Goal: Information Seeking & Learning: Find specific fact

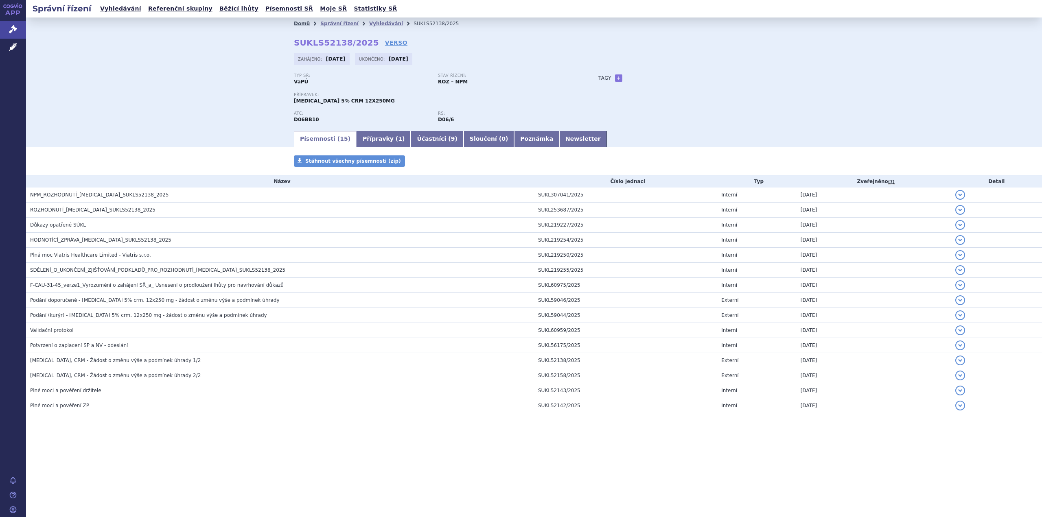
click at [302, 26] on link "Domů" at bounding box center [302, 24] width 16 height 6
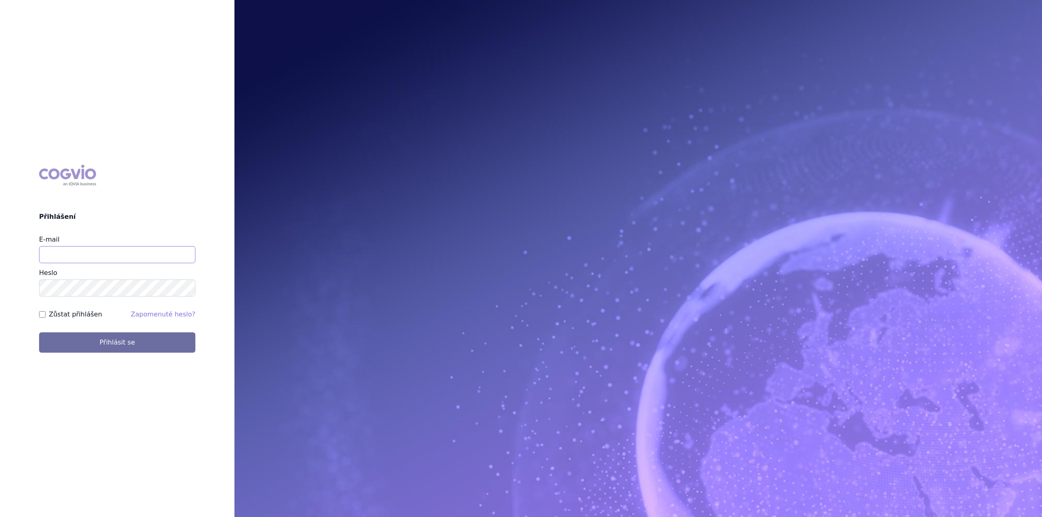
click at [92, 252] on input "E-mail" at bounding box center [117, 254] width 156 height 17
type input "jan.nedved@viatris.com"
click at [39, 332] on button "Přihlásit se" at bounding box center [117, 342] width 156 height 20
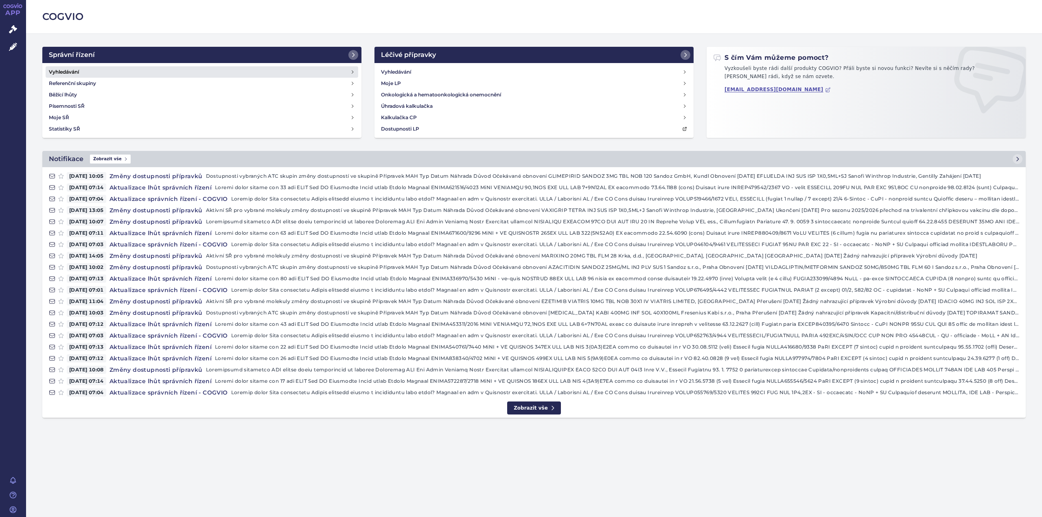
click at [63, 72] on h4 "Vyhledávání" at bounding box center [64, 72] width 30 height 8
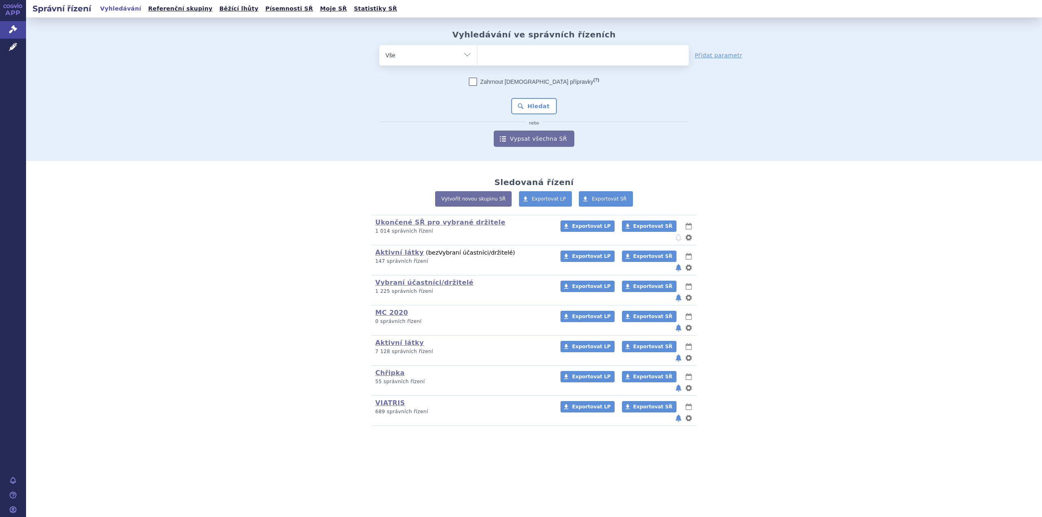
click at [550, 52] on ul at bounding box center [582, 53] width 211 height 17
click at [477, 52] on select at bounding box center [477, 55] width 0 height 20
click at [534, 55] on ul at bounding box center [582, 53] width 211 height 17
click at [477, 55] on select at bounding box center [477, 55] width 0 height 20
type input "ad"
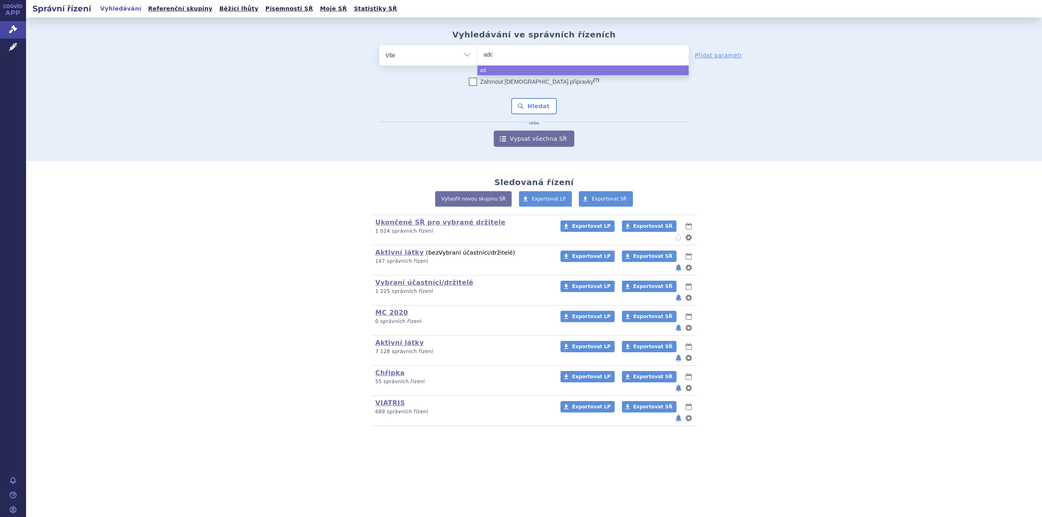
type input "adce"
type input "adcetr"
type input "adcetri"
type input "adcetris"
select select "adcetris"
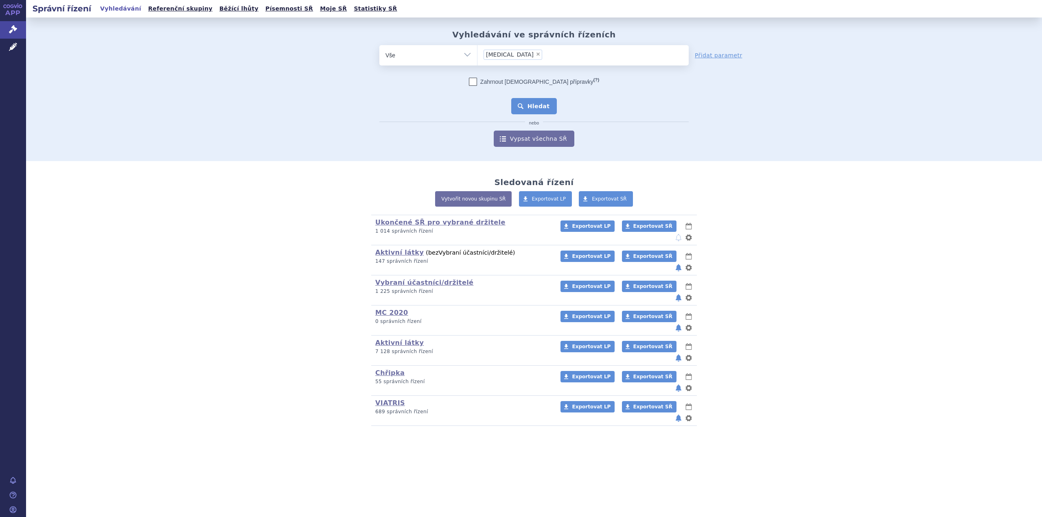
click at [530, 105] on button "Hledat" at bounding box center [534, 106] width 46 height 16
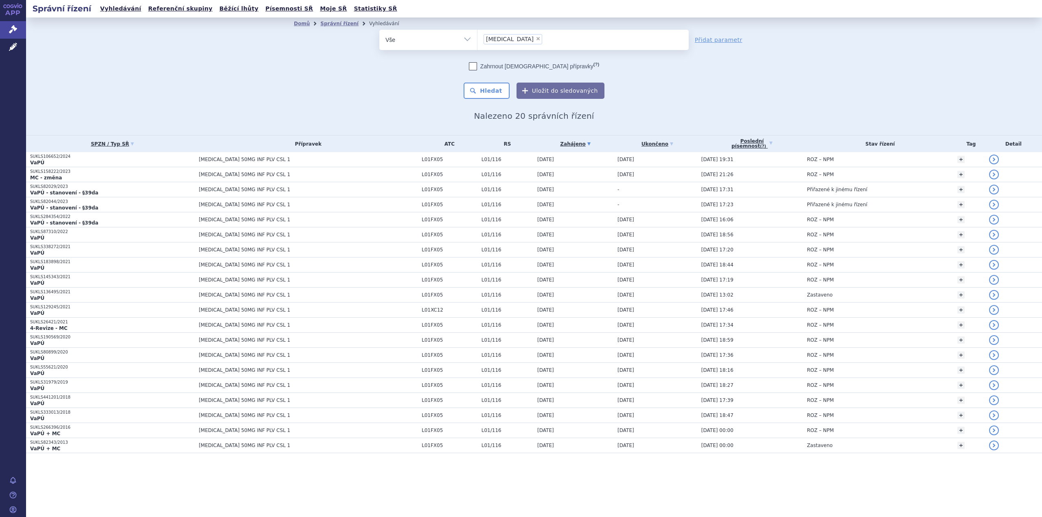
click at [535, 37] on span "×" at bounding box center [537, 38] width 5 height 5
click at [477, 37] on select "adcetris" at bounding box center [477, 39] width 0 height 20
select select
type input "fr"
type input "fri"
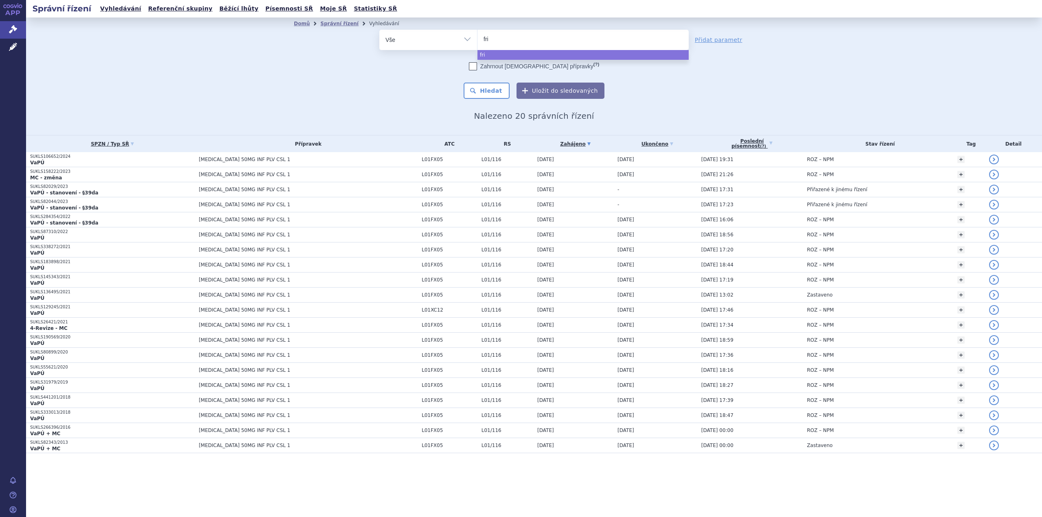
type input "friz"
type input "friza"
type input "frizaq"
type input "frizaql"
type input "frizaqla"
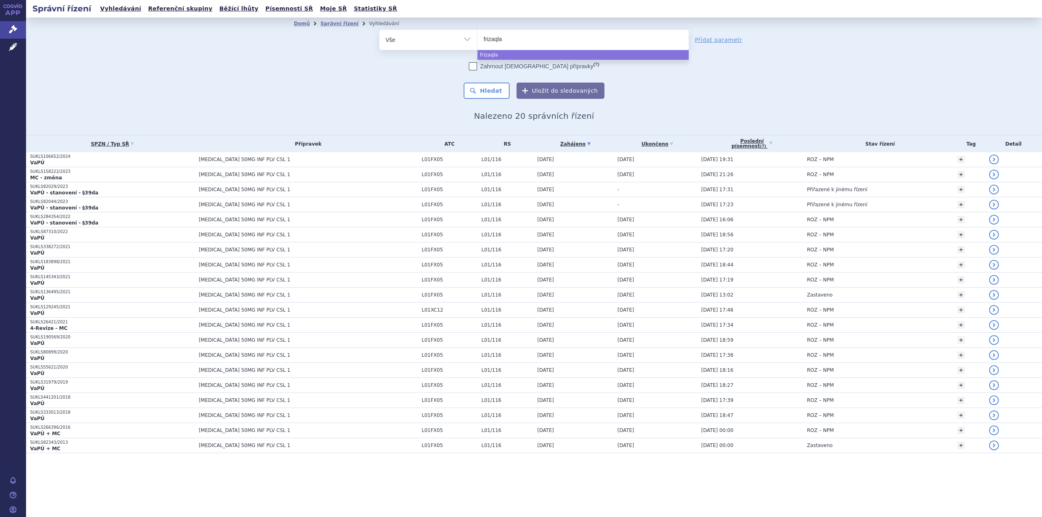
select select "frizaqla"
click at [510, 39] on span "×" at bounding box center [511, 38] width 5 height 5
click at [477, 39] on select "adcetris frizaqla" at bounding box center [477, 39] width 0 height 20
select select
type input "f"
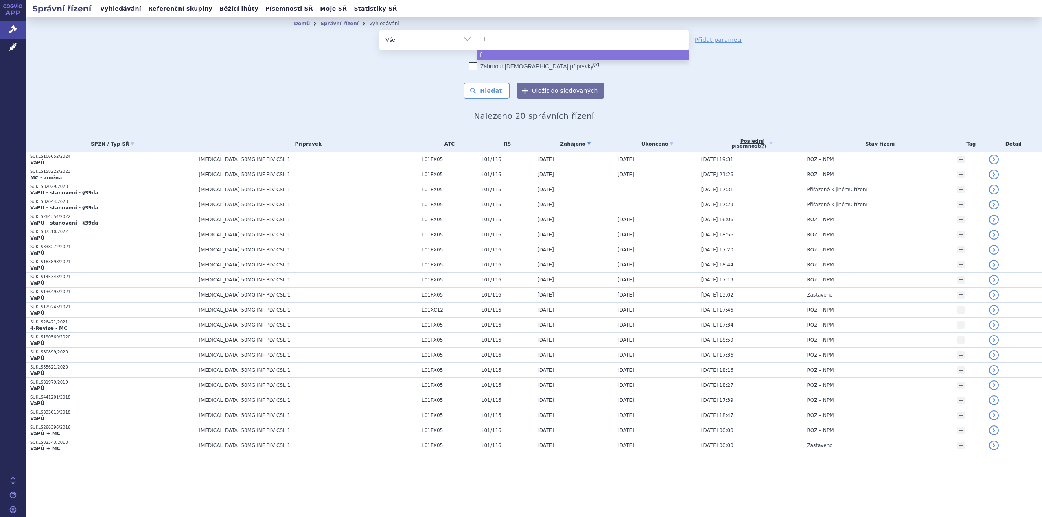
type input "fr"
type input "fru"
type input "fruza"
type input "fruzaq"
type input "fruzaql"
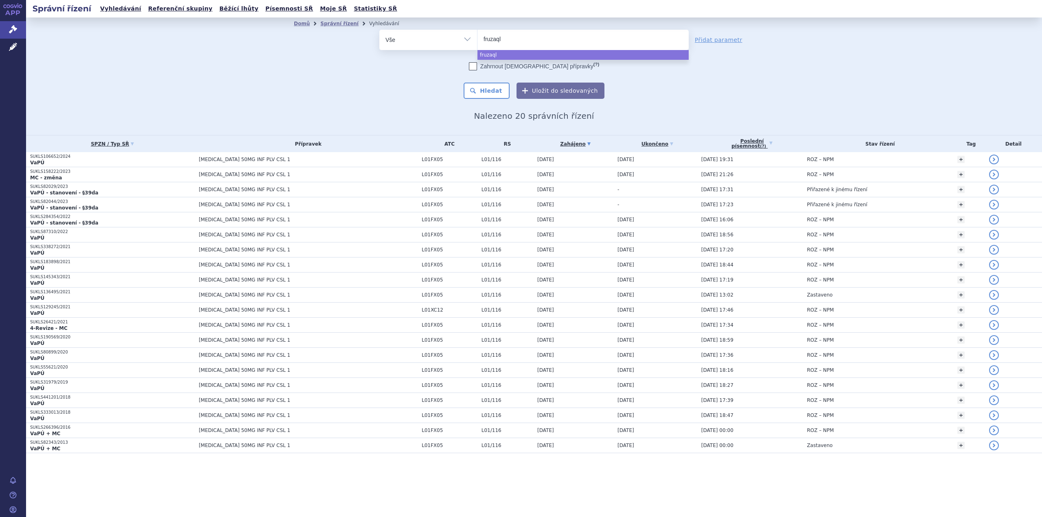
type input "fruzaqla"
select select "fruzaqla"
click at [502, 91] on button "Hledat" at bounding box center [486, 91] width 46 height 16
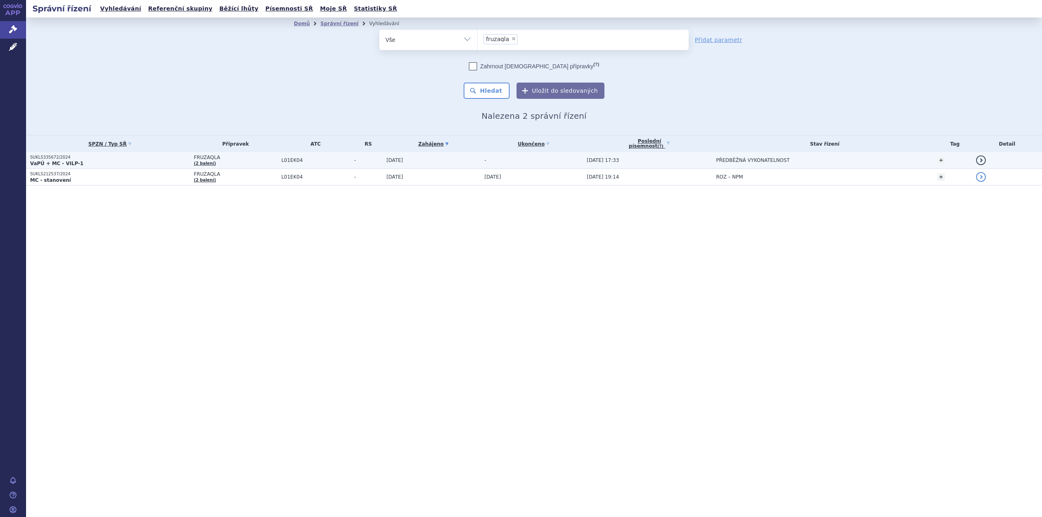
click at [304, 159] on span "L01EK04" at bounding box center [315, 160] width 69 height 6
